Goal: Task Accomplishment & Management: Manage account settings

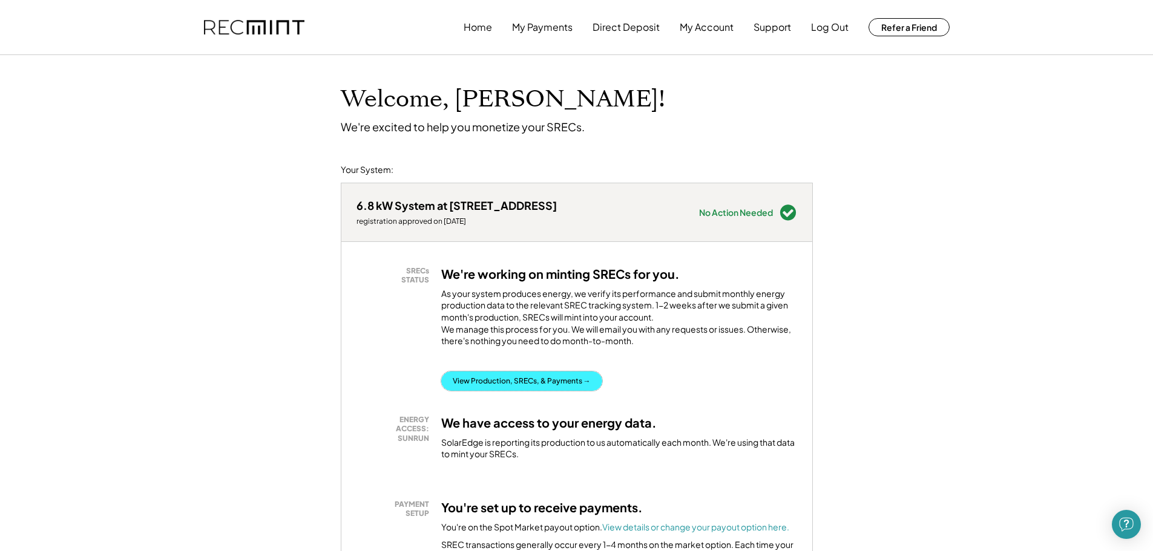
click at [527, 391] on button "View Production, SRECs, & Payments →" at bounding box center [521, 381] width 161 height 19
